Goal: Task Accomplishment & Management: Use online tool/utility

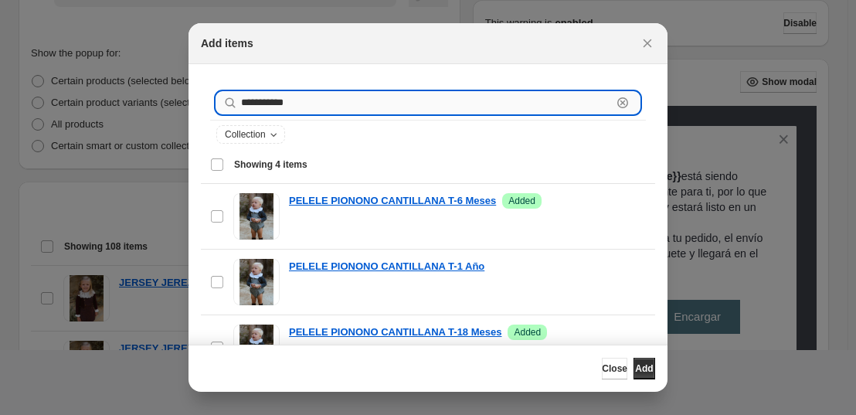
click at [308, 104] on input "**********" at bounding box center [426, 103] width 371 height 22
type input "**********"
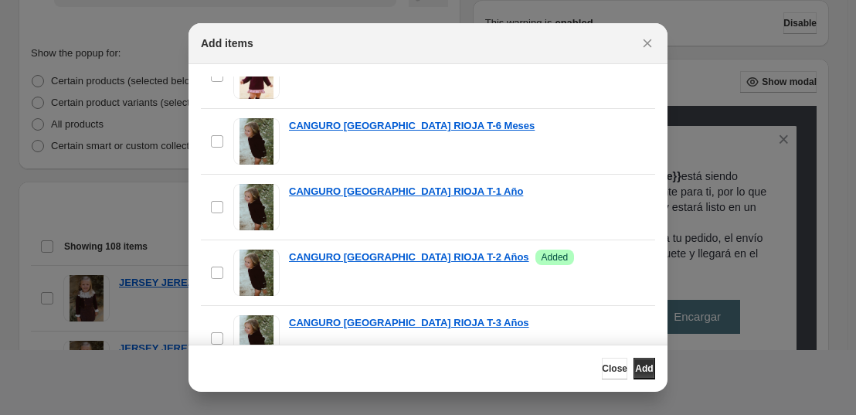
scroll to position [539, 0]
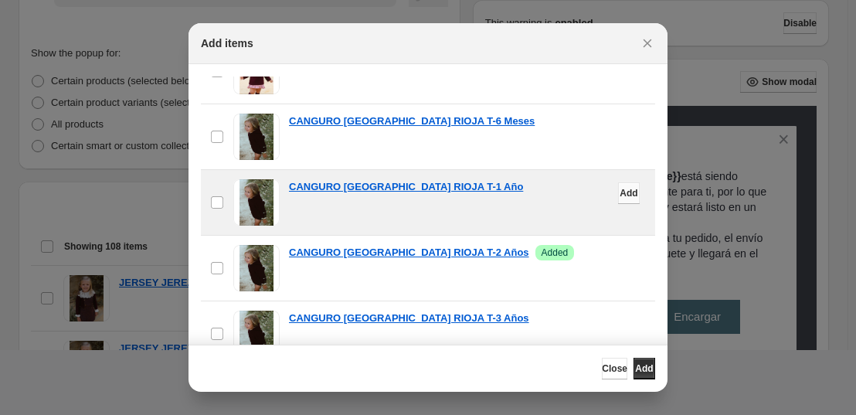
click at [620, 196] on span "Add" at bounding box center [629, 193] width 18 height 12
click at [604, 197] on span "Remove" at bounding box center [622, 193] width 36 height 12
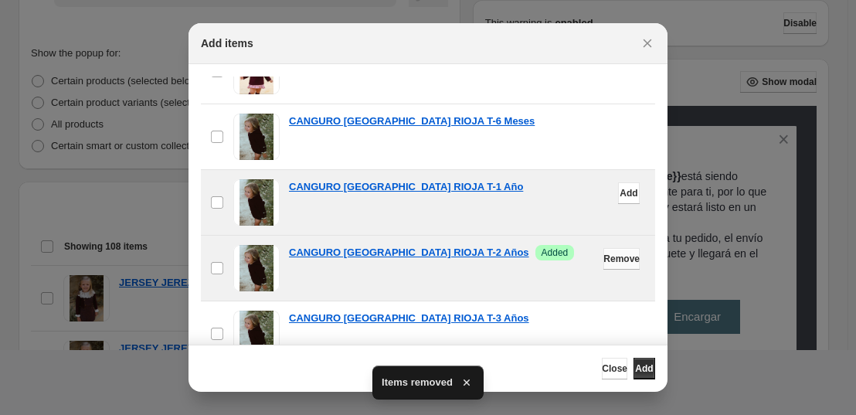
click at [604, 259] on span "Remove" at bounding box center [622, 259] width 36 height 12
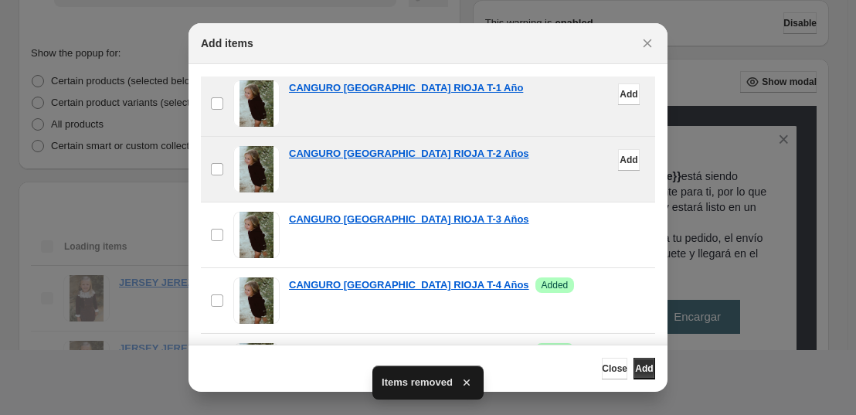
scroll to position [639, 0]
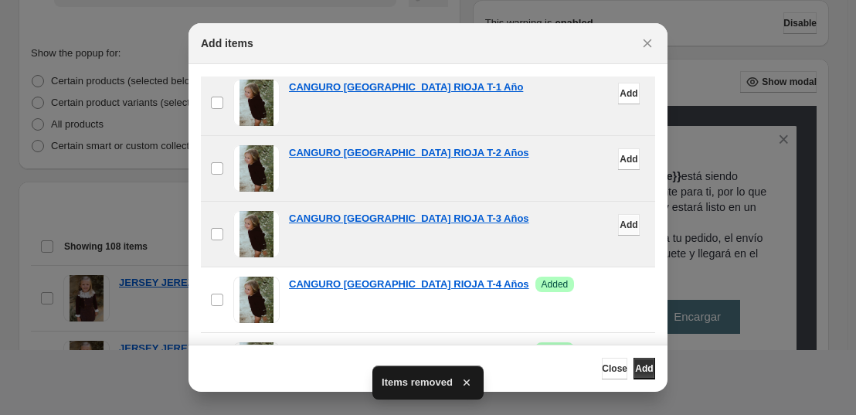
click at [620, 226] on span "Add" at bounding box center [629, 225] width 18 height 12
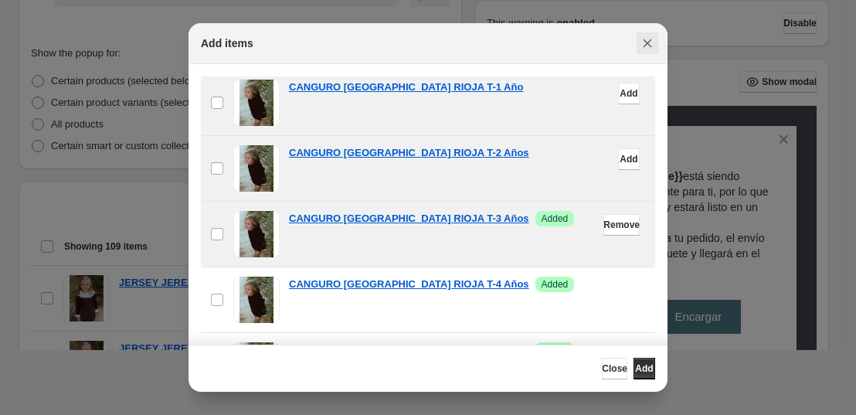
click at [650, 43] on icon "Close" at bounding box center [647, 43] width 15 height 15
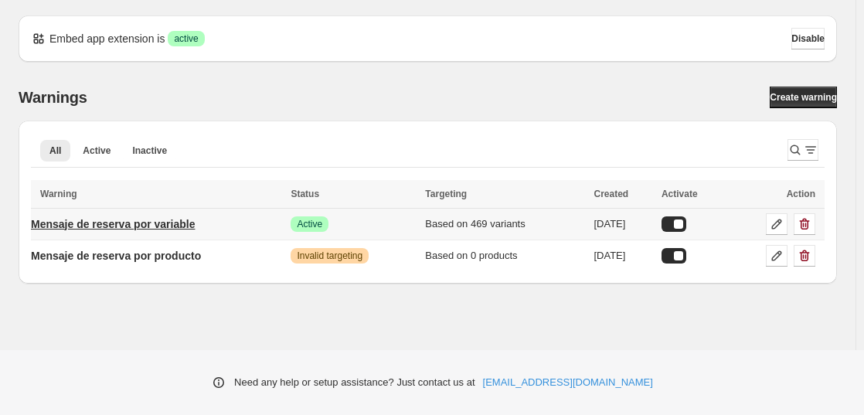
click at [104, 216] on p "Mensaje de reserva por variable" at bounding box center [113, 223] width 164 height 15
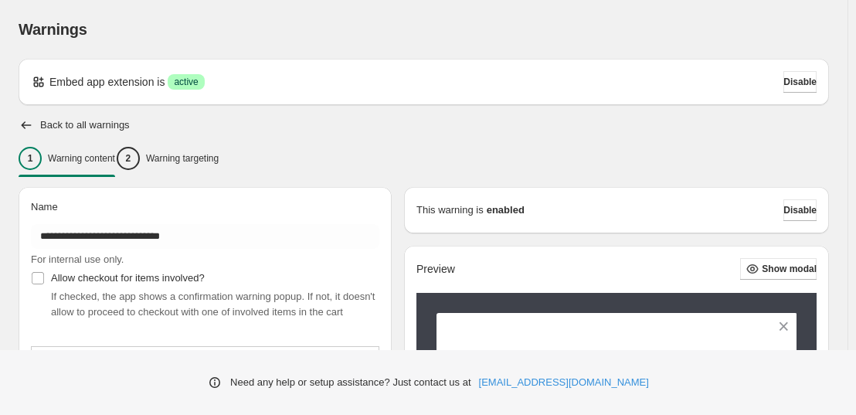
type input "**********"
click at [205, 159] on p "Warning targeting" at bounding box center [182, 158] width 73 height 12
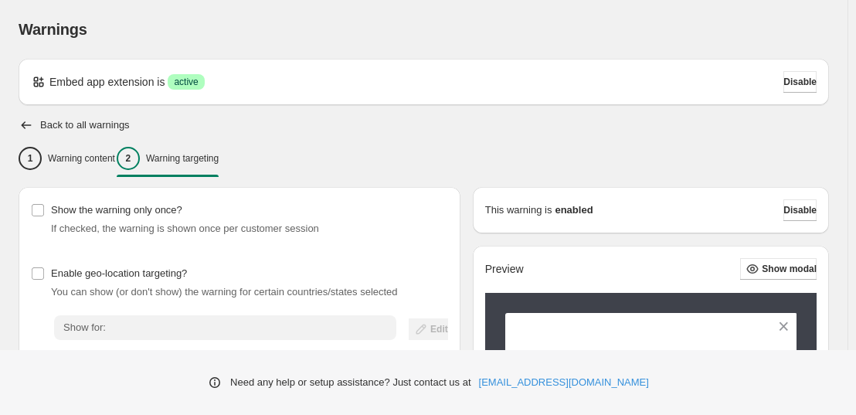
scroll to position [383, 0]
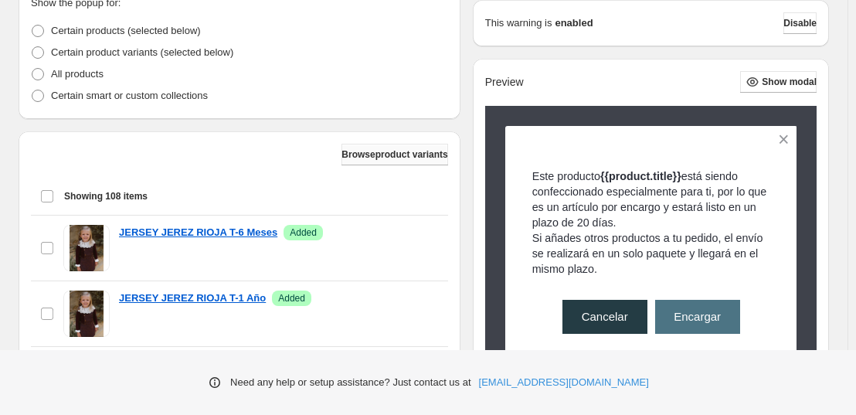
click at [352, 159] on span "Browse product variants" at bounding box center [395, 154] width 106 height 12
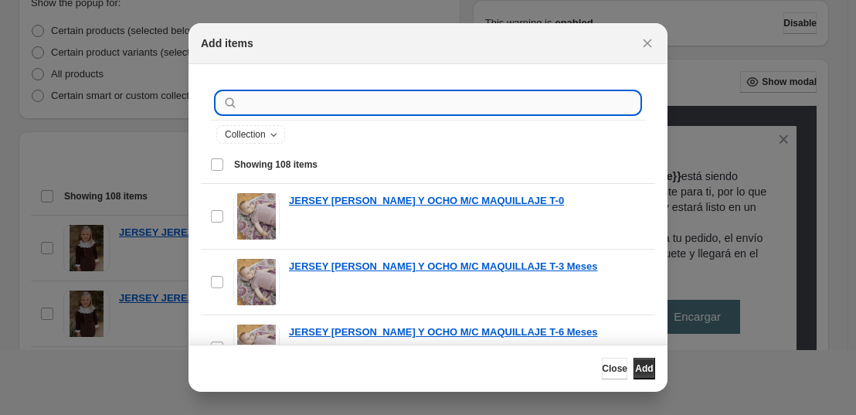
click at [302, 99] on input ":r1a:" at bounding box center [440, 103] width 399 height 22
type input "*"
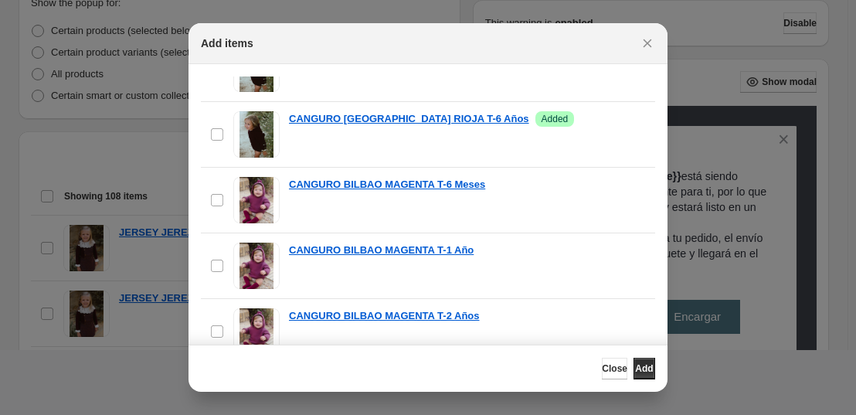
scroll to position [8080, 0]
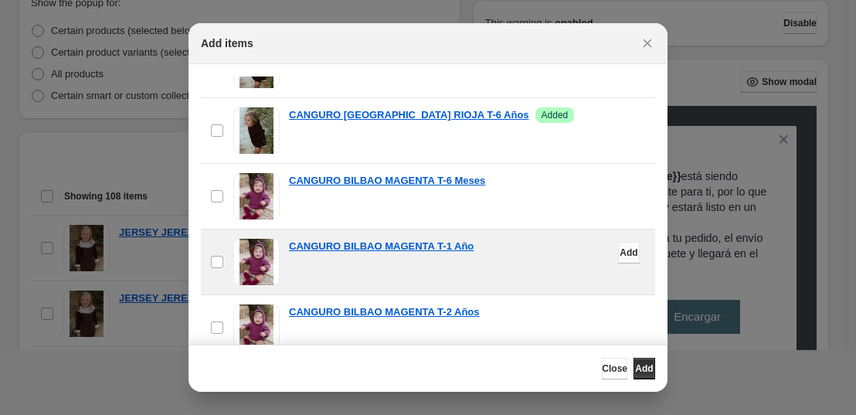
type input "**********"
click at [620, 254] on span "Add" at bounding box center [629, 253] width 18 height 12
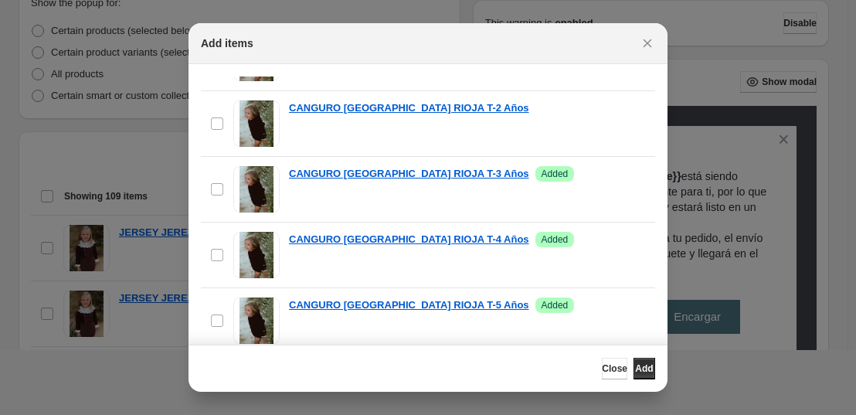
scroll to position [7801, 0]
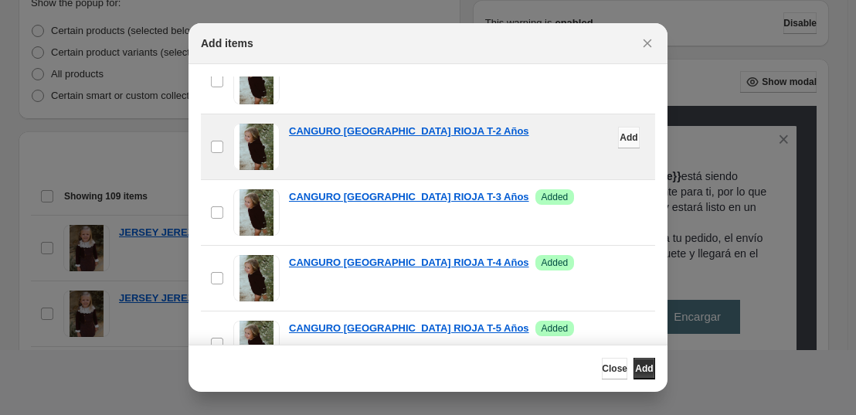
click at [620, 138] on span "Add" at bounding box center [629, 137] width 18 height 12
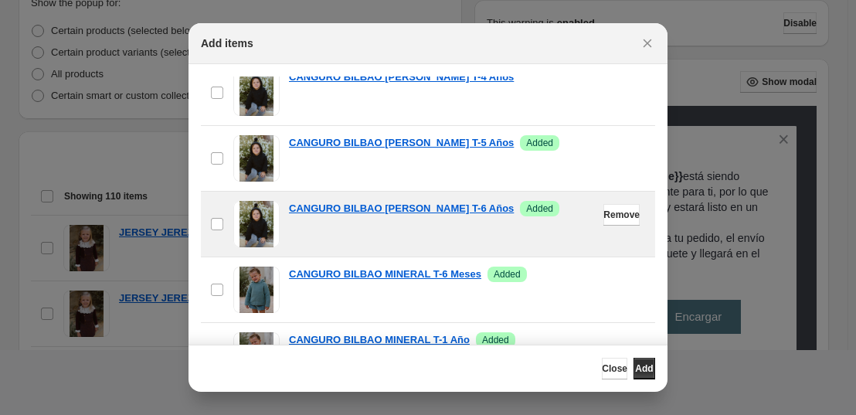
click at [465, 257] on div "checkbox CANGURO BILBAO MINERAL T-6 Meses Success Added Remove" at bounding box center [428, 289] width 454 height 65
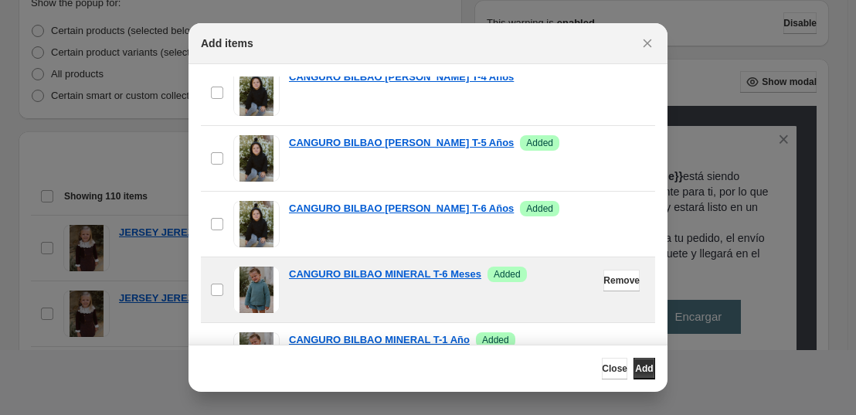
scroll to position [6382, 0]
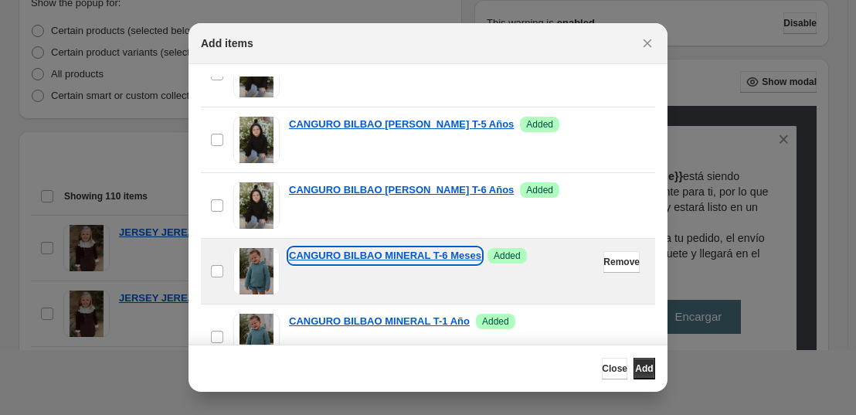
click at [465, 251] on p "CANGURO BILBAO MINERAL T-6 Meses" at bounding box center [385, 255] width 192 height 15
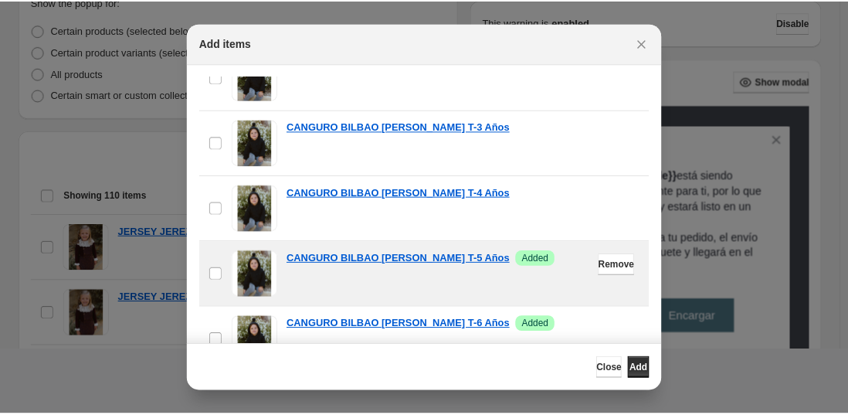
scroll to position [6174, 0]
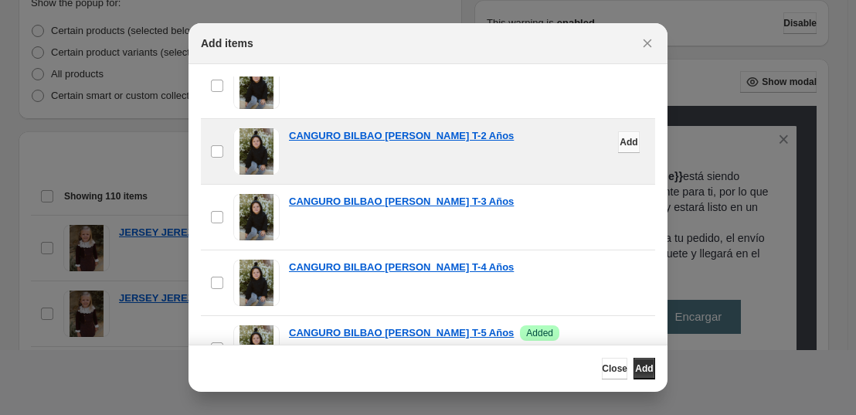
click at [620, 140] on span "Add" at bounding box center [629, 142] width 18 height 12
click at [649, 369] on button "Add" at bounding box center [645, 369] width 22 height 22
click at [602, 371] on span "Close" at bounding box center [615, 368] width 26 height 12
